Goal: Task Accomplishment & Management: Manage account settings

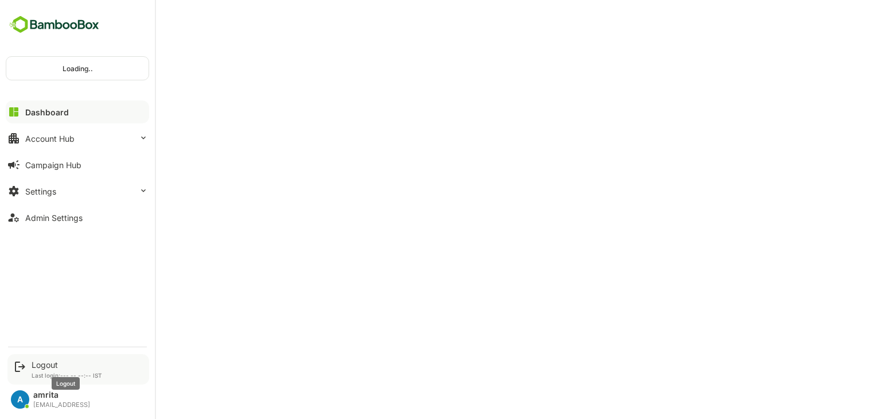
click at [52, 363] on div "Logout" at bounding box center [67, 364] width 71 height 10
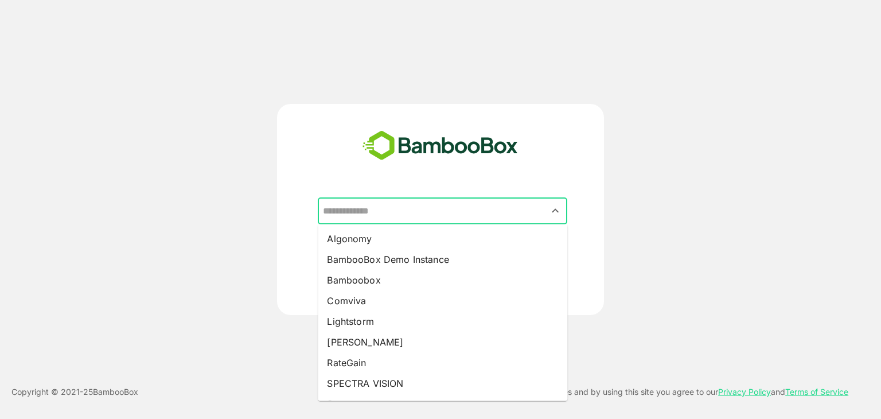
click at [428, 215] on input "text" at bounding box center [442, 211] width 245 height 22
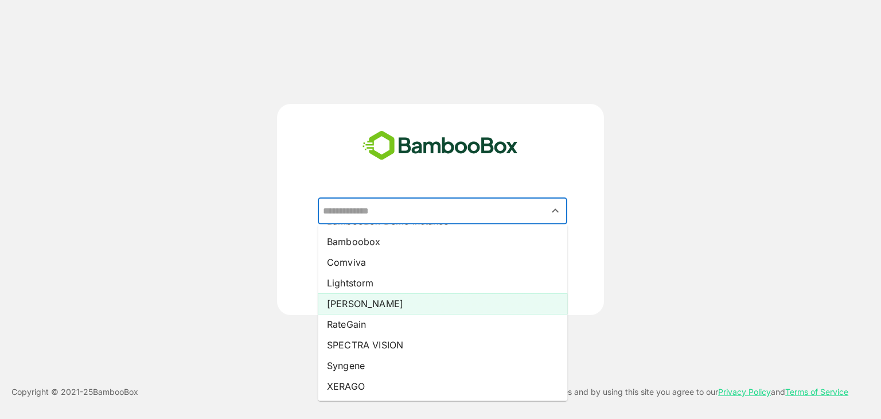
scroll to position [60, 0]
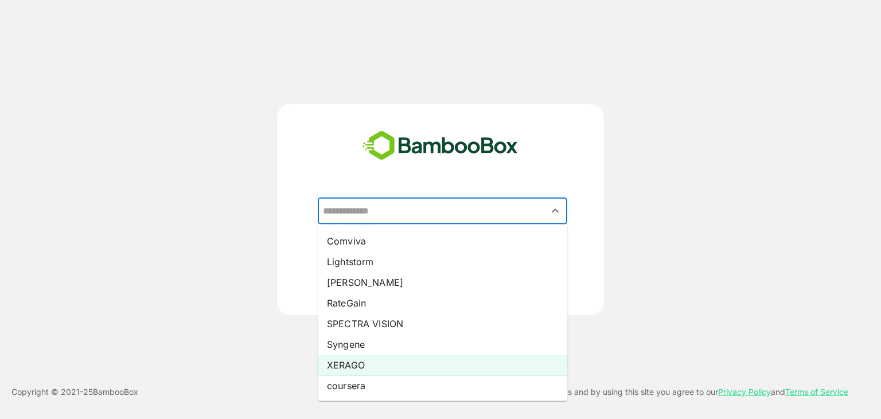
click at [382, 363] on li "XERAGO" at bounding box center [442, 364] width 249 height 21
type input "******"
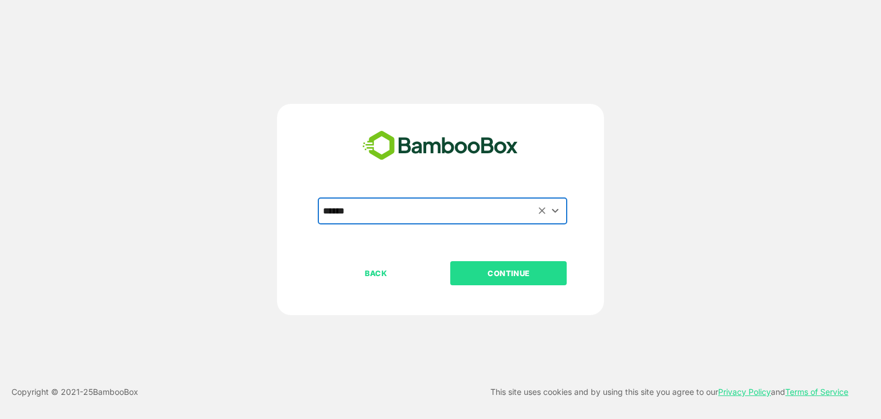
click at [479, 276] on p "CONTINUE" at bounding box center [508, 273] width 115 height 13
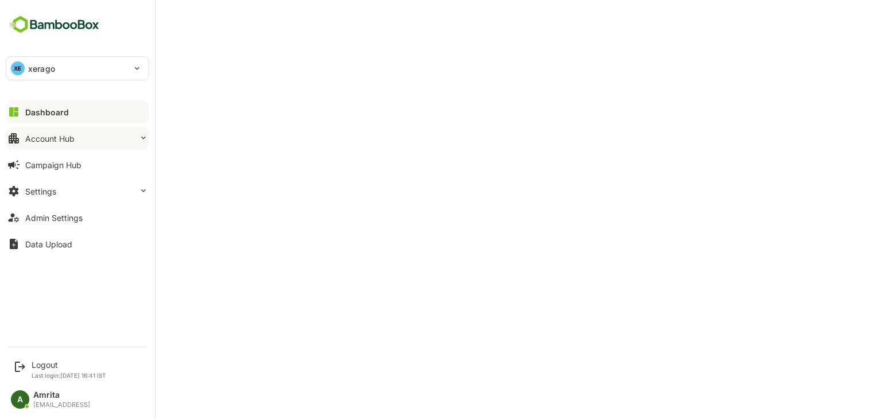
click at [62, 142] on div "Account Hub" at bounding box center [49, 139] width 49 height 10
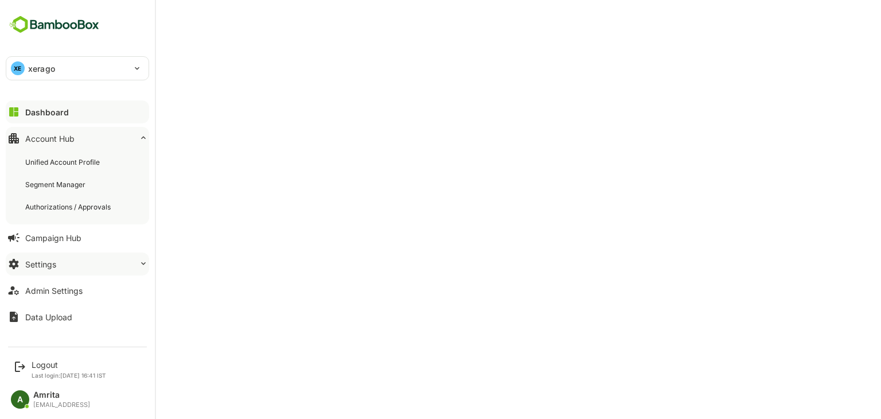
click at [60, 263] on button "Settings" at bounding box center [77, 263] width 143 height 23
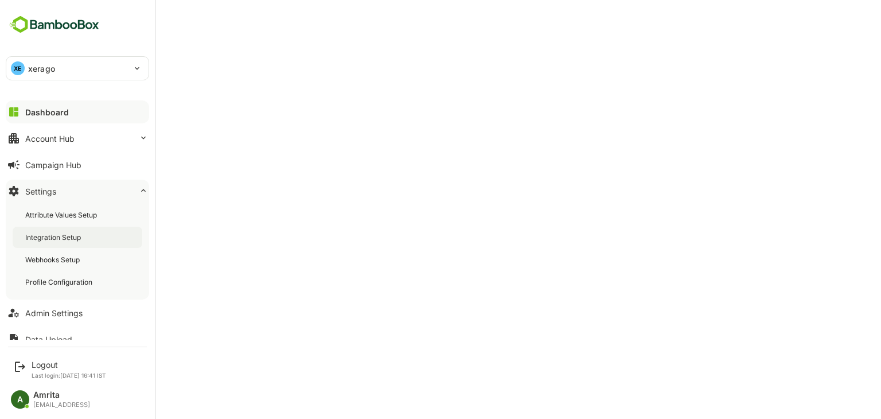
click at [69, 239] on div "Integration Setup" at bounding box center [54, 237] width 58 height 10
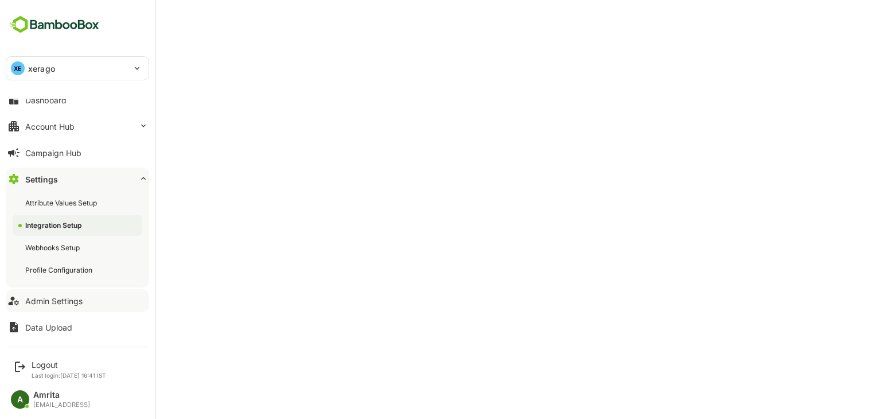
scroll to position [11, 0]
click at [44, 306] on button "Admin Settings" at bounding box center [77, 301] width 143 height 23
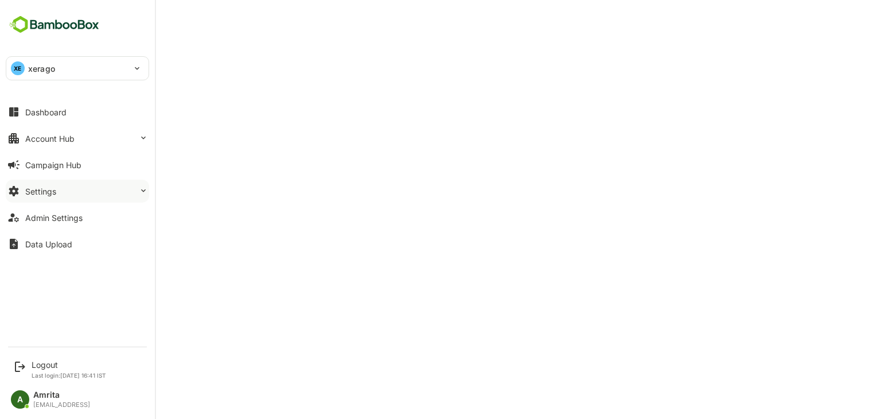
click at [46, 191] on div "Settings" at bounding box center [40, 191] width 31 height 10
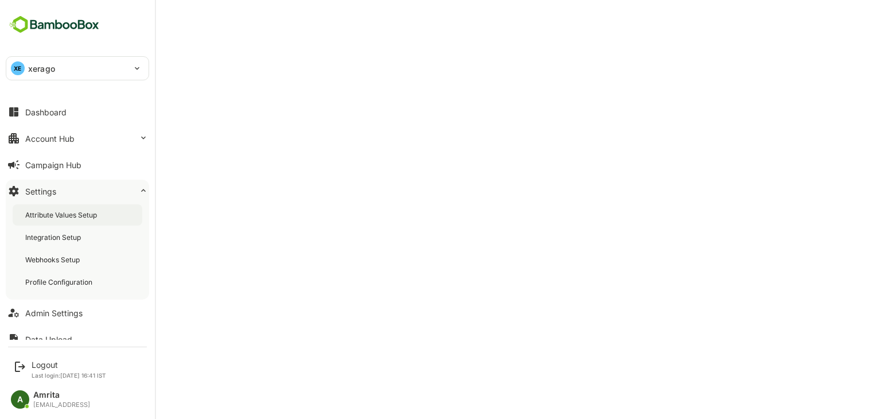
click at [81, 211] on div "Attribute Values Setup" at bounding box center [62, 215] width 74 height 10
click at [72, 224] on div "Attribute Values Setup" at bounding box center [78, 214] width 130 height 21
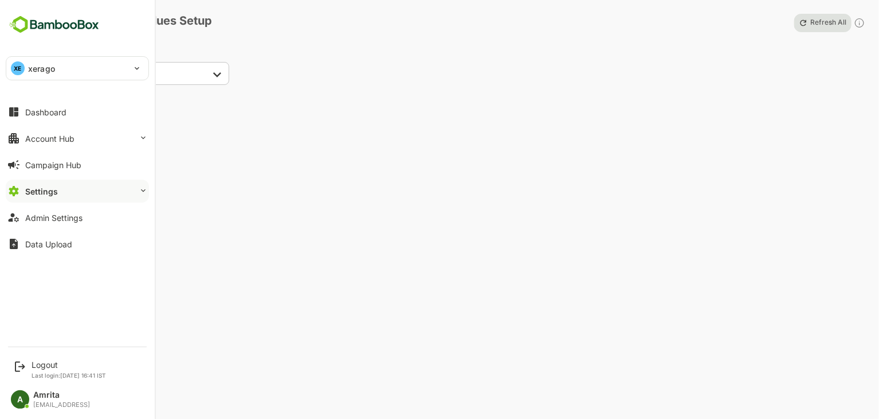
click at [21, 186] on button "Settings" at bounding box center [77, 190] width 143 height 23
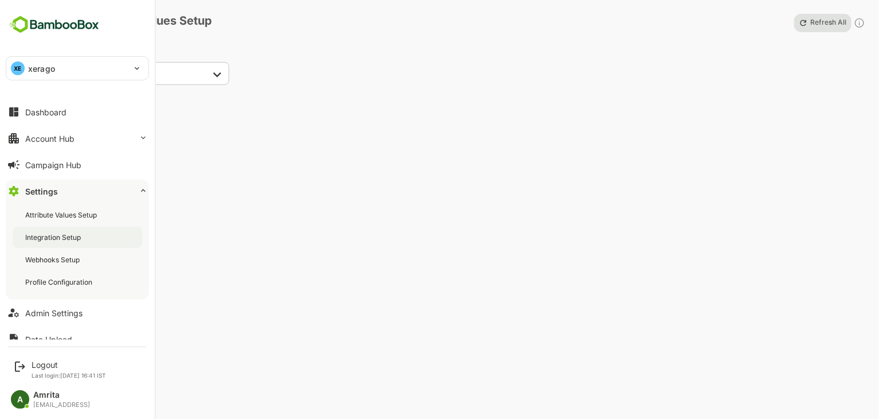
click at [45, 235] on div "Integration Setup" at bounding box center [54, 237] width 58 height 10
